Goal: Task Accomplishment & Management: Complete application form

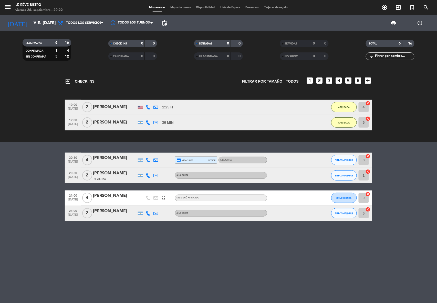
click at [136, 247] on div "exit_to_app CHECK INS Filtrar por tamaño TODOS looks_one looks_two looks_3 look…" at bounding box center [218, 186] width 437 height 234
click at [38, 19] on input "vie. [DATE]" at bounding box center [58, 23] width 54 height 10
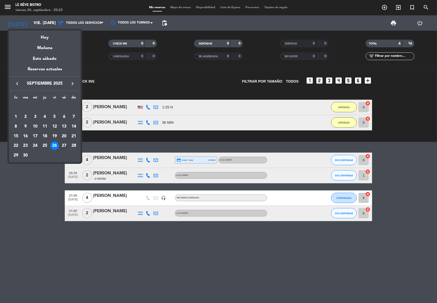
click at [65, 144] on div "27" at bounding box center [64, 146] width 9 height 9
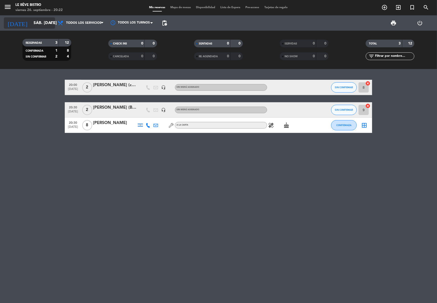
click at [42, 28] on div "[DATE] sáb. [DATE] arrow_drop_down" at bounding box center [29, 22] width 51 height 11
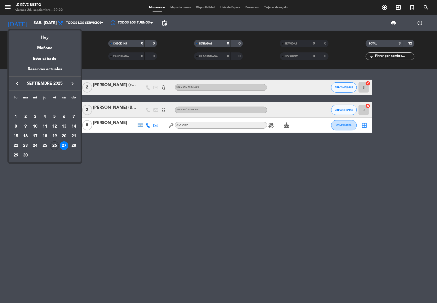
click at [55, 145] on div "26" at bounding box center [54, 146] width 9 height 9
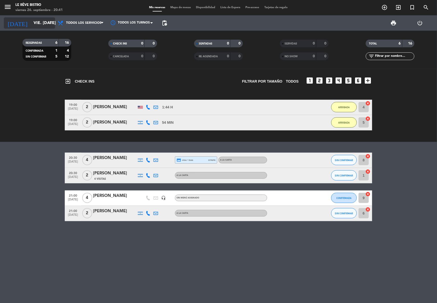
click at [48, 24] on icon "arrow_drop_down" at bounding box center [51, 23] width 6 height 6
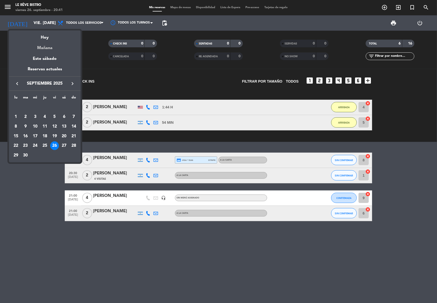
click at [51, 49] on div "Mañana" at bounding box center [45, 46] width 72 height 11
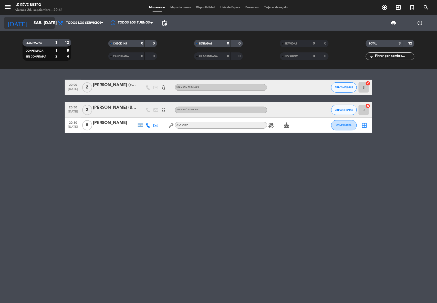
click at [49, 21] on icon "arrow_drop_down" at bounding box center [51, 23] width 6 height 6
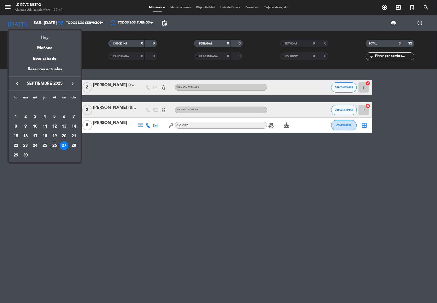
click at [48, 36] on div "Hoy" at bounding box center [45, 35] width 72 height 11
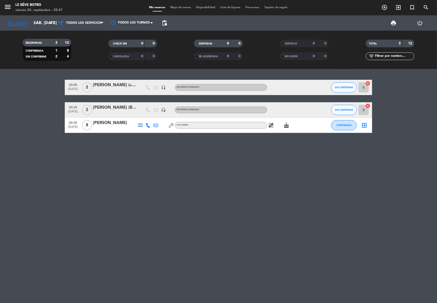
type input "vie. [DATE]"
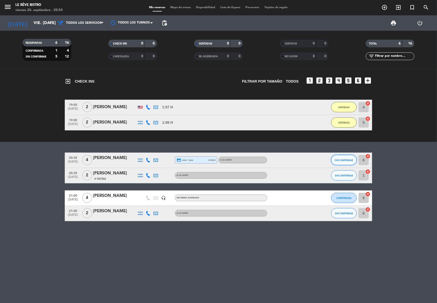
click at [347, 160] on span "SIN CONFIRMAR" at bounding box center [344, 160] width 18 height 3
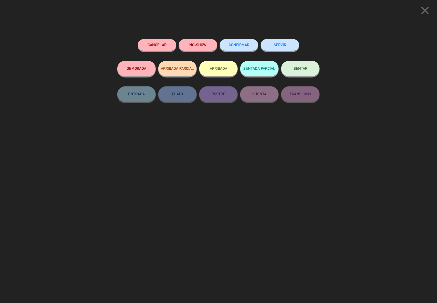
click at [226, 70] on button "ARRIBADA" at bounding box center [218, 68] width 38 height 15
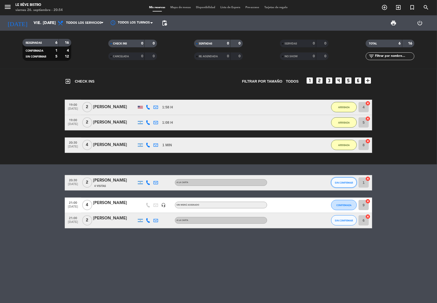
click at [342, 182] on span "SIN CONFIRMAR" at bounding box center [344, 183] width 18 height 3
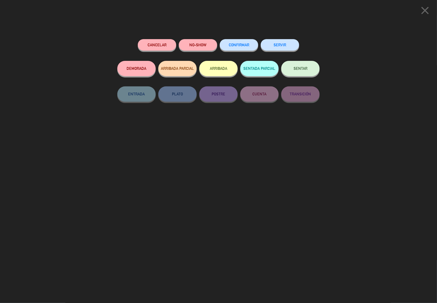
click at [218, 70] on button "ARRIBADA" at bounding box center [218, 68] width 38 height 15
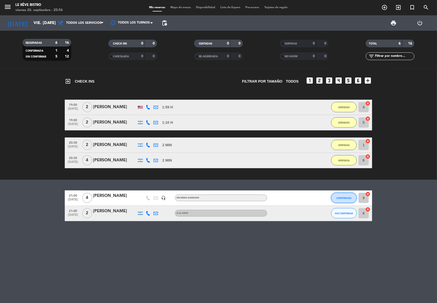
click at [346, 199] on span "CONFIRMADA" at bounding box center [344, 198] width 15 height 3
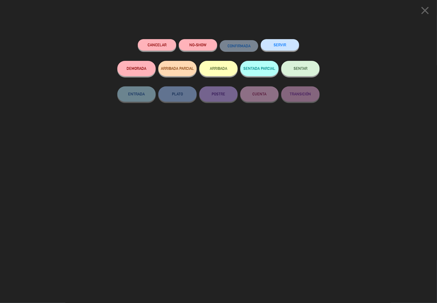
click at [157, 44] on button "Cancelar" at bounding box center [157, 45] width 38 height 12
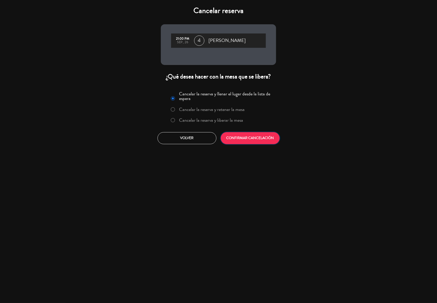
click at [243, 139] on button "CONFIRMAR CANCELACIÓN" at bounding box center [250, 138] width 59 height 12
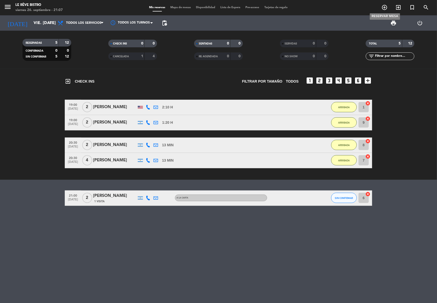
click at [382, 5] on icon "add_circle_outline" at bounding box center [385, 7] width 6 height 6
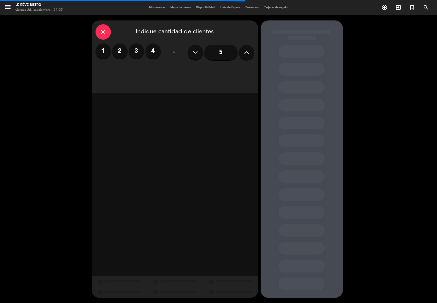
click at [121, 50] on label "2" at bounding box center [119, 51] width 15 height 15
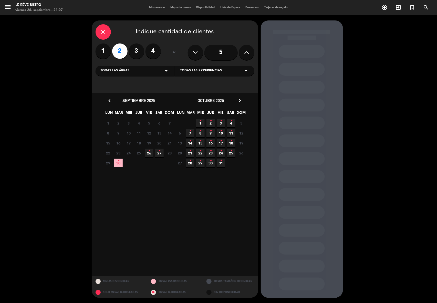
click at [232, 133] on span "11 •" at bounding box center [231, 133] width 8 height 8
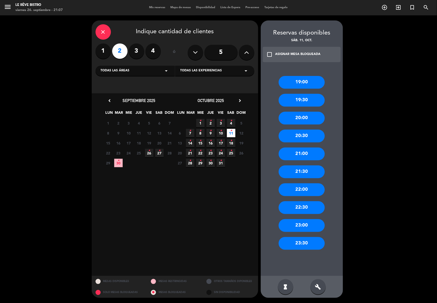
click at [302, 135] on div "20:30" at bounding box center [302, 136] width 46 height 13
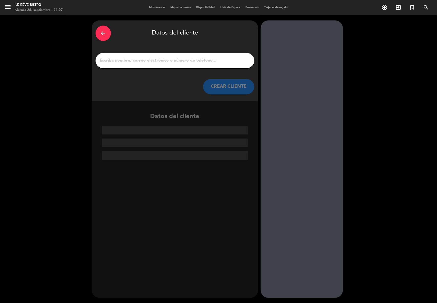
drag, startPoint x: 129, startPoint y: 59, endPoint x: 134, endPoint y: 60, distance: 5.7
click at [129, 59] on input "1" at bounding box center [174, 60] width 151 height 7
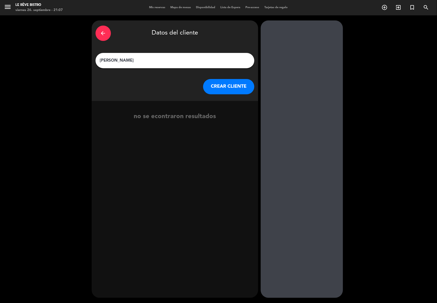
drag, startPoint x: 139, startPoint y: 60, endPoint x: 148, endPoint y: 59, distance: 9.0
click at [140, 59] on input "[PERSON_NAME]" at bounding box center [174, 60] width 151 height 7
type input "[PERSON_NAME] (big box)"
click at [230, 85] on button "CREAR CLIENTE" at bounding box center [228, 86] width 51 height 15
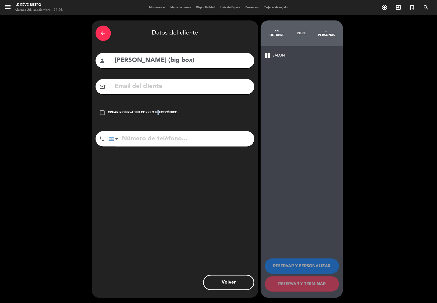
drag, startPoint x: 155, startPoint y: 111, endPoint x: 167, endPoint y: 114, distance: 12.9
click at [162, 112] on div "Crear reserva sin correo electrónico" at bounding box center [143, 112] width 70 height 5
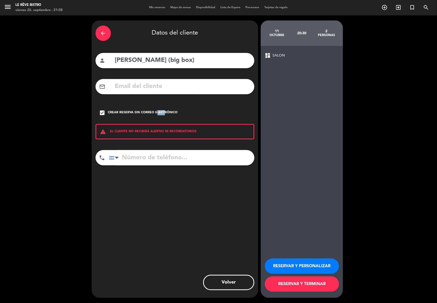
click at [301, 285] on button "RESERVAR Y TERMINAR" at bounding box center [302, 284] width 74 height 15
